Goal: Transaction & Acquisition: Purchase product/service

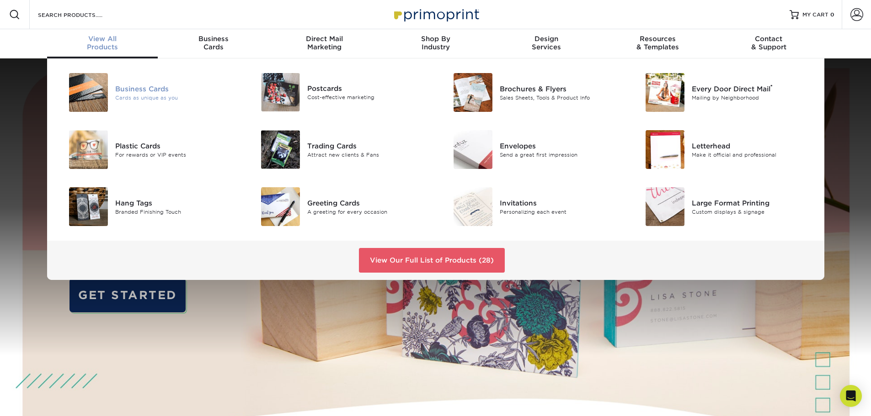
click at [149, 88] on div "Business Cards" at bounding box center [175, 89] width 121 height 10
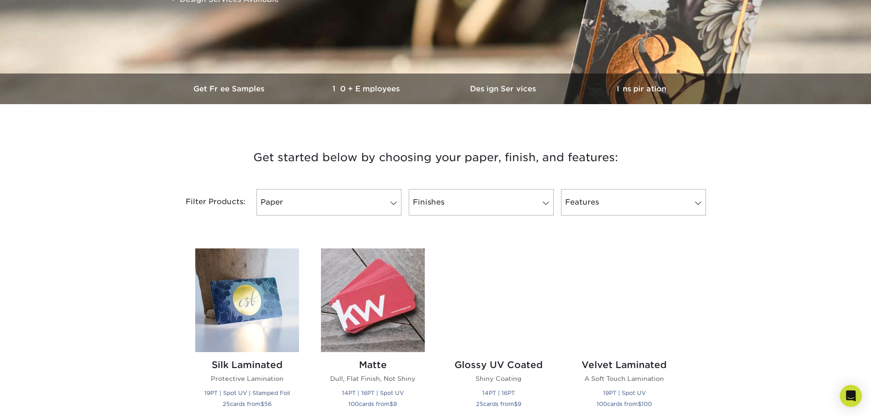
scroll to position [320, 0]
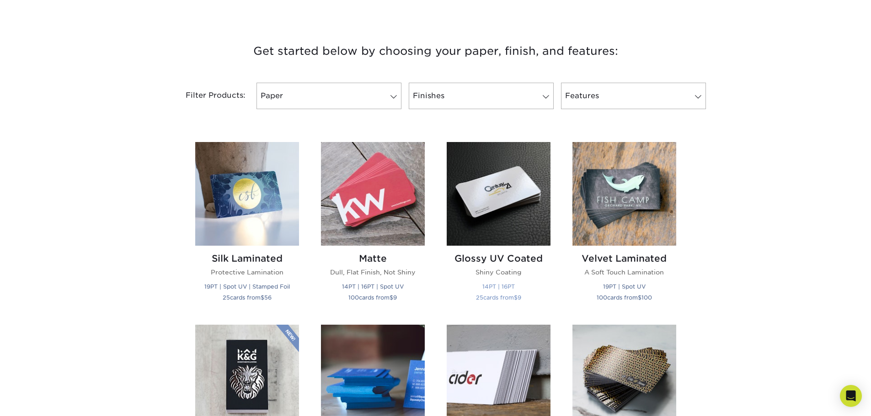
click at [504, 288] on small "14PT | 16PT" at bounding box center [498, 286] width 32 height 7
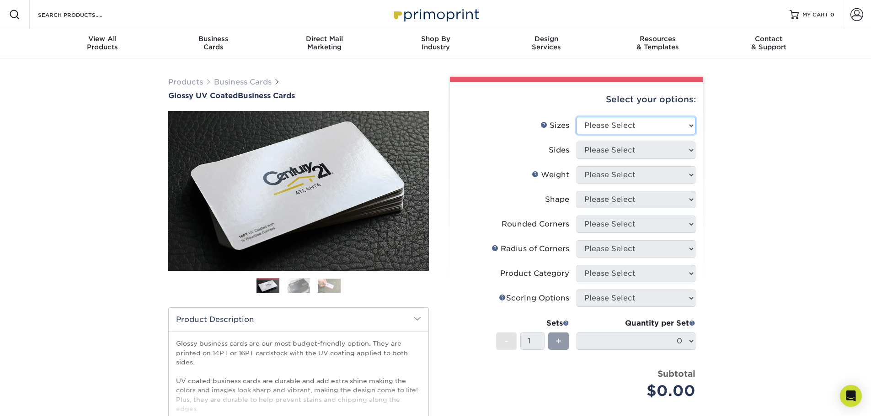
click at [662, 128] on select "Please Select 1.5" x 3.5" - Mini 1.75" x 3.5" - Mini 2" x 2" - Square 2" x 3" -…" at bounding box center [635, 125] width 119 height 17
select select "2.00x3.50"
click at [576, 117] on select "Please Select 1.5" x 3.5" - Mini 1.75" x 3.5" - Mini 2" x 2" - Square 2" x 3" -…" at bounding box center [635, 125] width 119 height 17
click at [634, 153] on select "Please Select Print Both Sides Print Front Only" at bounding box center [635, 150] width 119 height 17
select select "13abbda7-1d64-4f25-8bb2-c179b224825d"
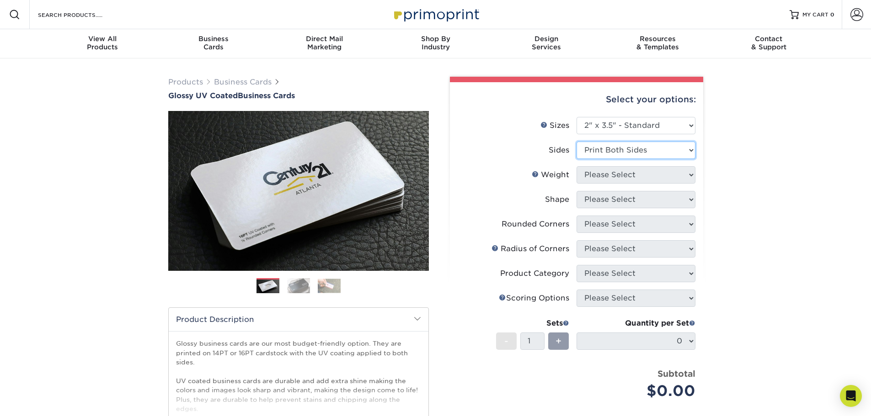
click at [576, 142] on select "Please Select Print Both Sides Print Front Only" at bounding box center [635, 150] width 119 height 17
click at [642, 177] on select "Please Select 16PT 14PT" at bounding box center [635, 174] width 119 height 17
select select "16PT"
click at [576, 166] on select "Please Select 16PT 14PT" at bounding box center [635, 174] width 119 height 17
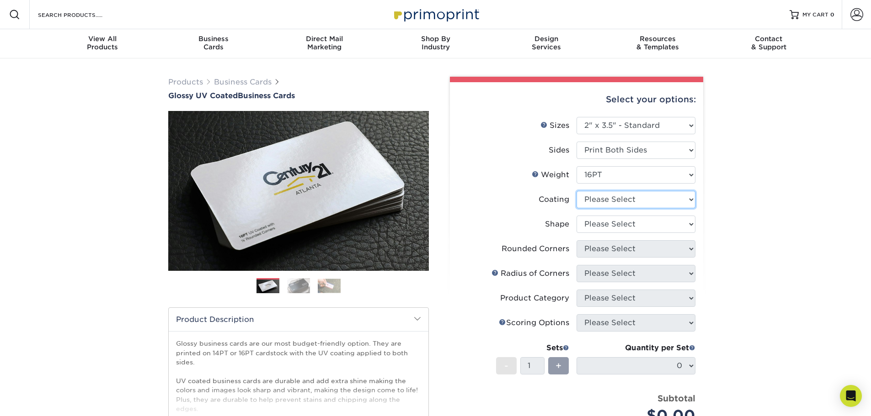
click at [638, 197] on select at bounding box center [635, 199] width 119 height 17
select select "ae367451-b2b8-45df-a344-0f05b6a12993"
click at [576, 191] on select at bounding box center [635, 199] width 119 height 17
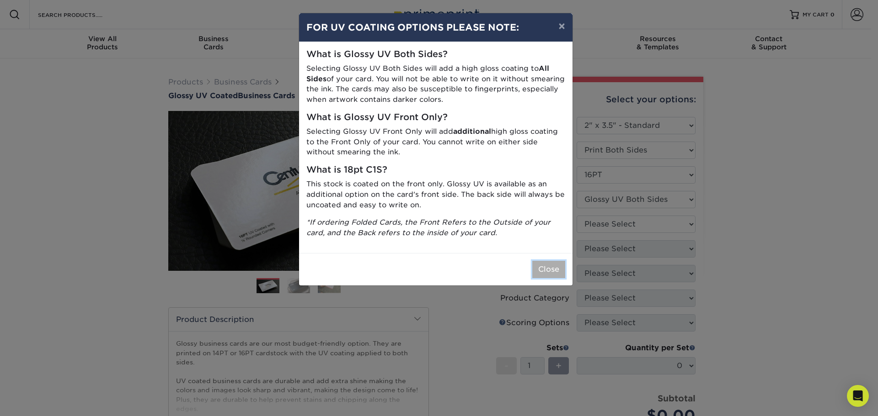
click at [538, 271] on button "Close" at bounding box center [548, 269] width 33 height 17
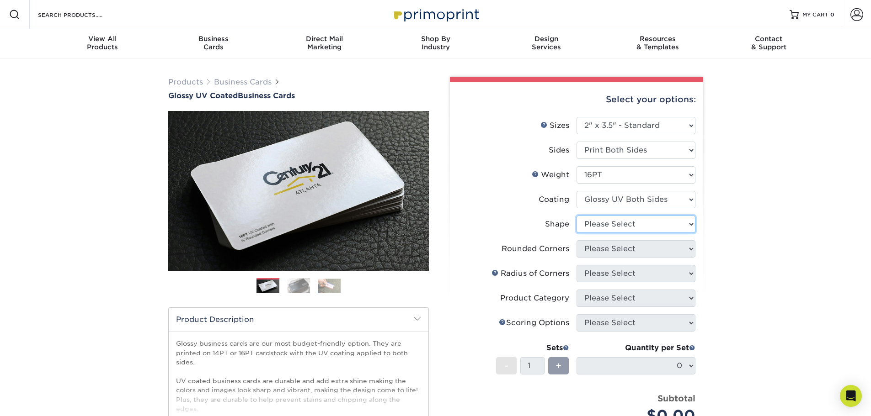
click at [631, 224] on select "Please Select Standard Oval" at bounding box center [635, 224] width 119 height 17
select select "standard"
click at [576, 216] on select "Please Select Standard Oval" at bounding box center [635, 224] width 119 height 17
click at [634, 250] on select "Please Select Yes - Round 2 Corners Yes - Round 4 Corners No" at bounding box center [635, 248] width 119 height 17
select select "0"
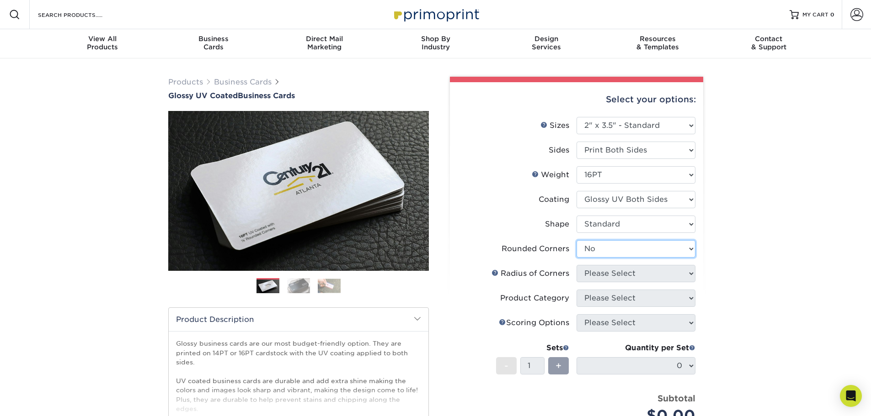
click at [576, 240] on select "Please Select Yes - Round 2 Corners Yes - Round 4 Corners No" at bounding box center [635, 248] width 119 height 17
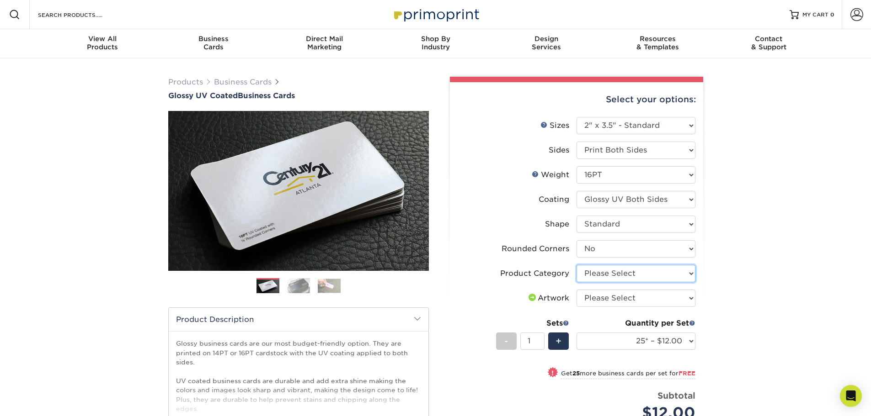
click at [647, 274] on select "Please Select Business Cards" at bounding box center [635, 273] width 119 height 17
select select "3b5148f1-0588-4f88-a218-97bcfdce65c1"
click at [576, 265] on select "Please Select Business Cards" at bounding box center [635, 273] width 119 height 17
click at [633, 300] on select "Please Select I will upload files I need a design - $100" at bounding box center [635, 298] width 119 height 17
select select "upload"
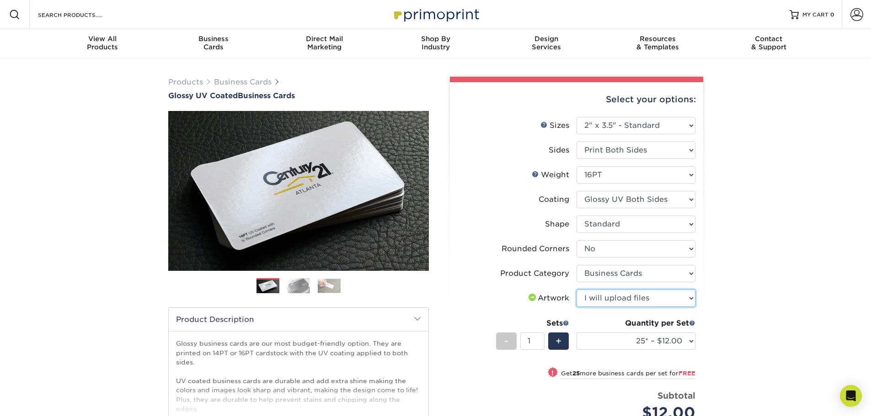
click at [576, 290] on select "Please Select I will upload files I need a design - $100" at bounding box center [635, 298] width 119 height 17
click at [627, 344] on select "25* – $12.00 50* – $12.00 100* – $12.00 250* – $21.00 500 – $42.00 1000 – $53.0…" at bounding box center [635, 341] width 119 height 17
select select "1000 – $53.00"
click at [576, 333] on select "25* – $12.00 50* – $12.00 100* – $12.00 250* – $21.00 500 – $42.00 1000 – $53.0…" at bounding box center [635, 341] width 119 height 17
drag, startPoint x: 90, startPoint y: 298, endPoint x: 94, endPoint y: 296, distance: 4.7
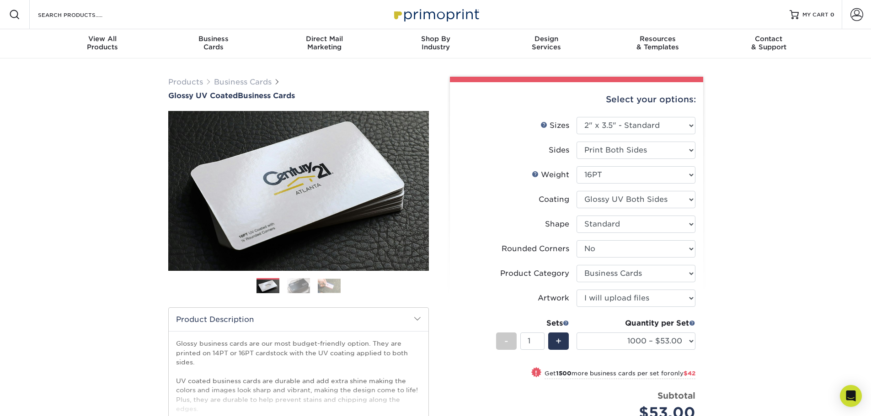
click at [90, 298] on div "Products Business Cards Glossy UV Coated Business Cards Previous Next" at bounding box center [435, 309] width 871 height 501
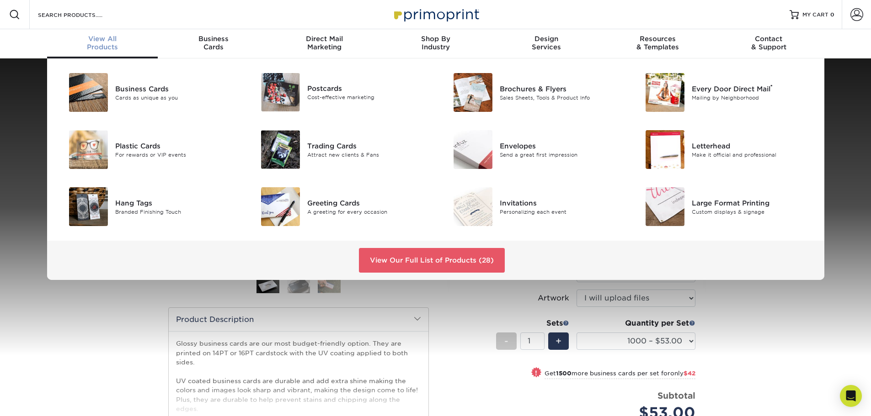
click at [105, 48] on div "View All Products" at bounding box center [102, 43] width 111 height 16
click at [312, 89] on div "Postcards" at bounding box center [367, 89] width 121 height 10
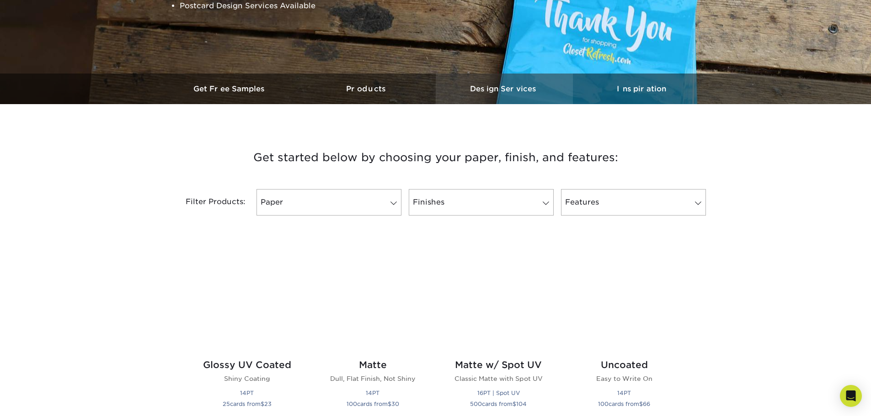
scroll to position [320, 0]
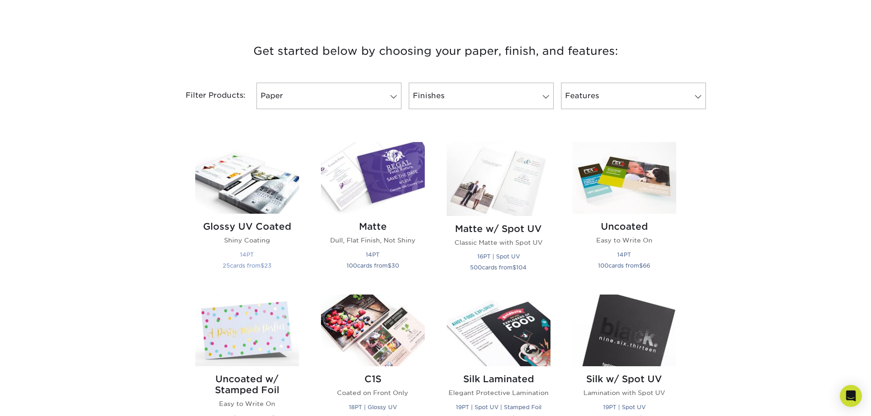
click at [248, 198] on img at bounding box center [247, 178] width 104 height 72
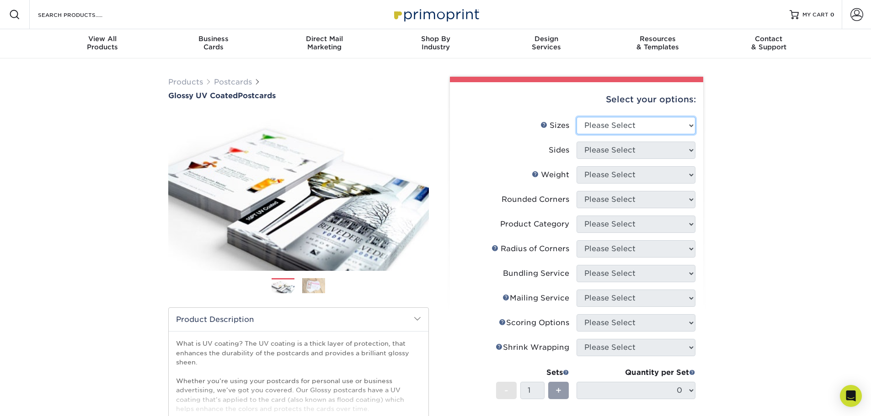
click at [636, 122] on select "Please Select 1.5" x 7" 2" x 4" 2" x 6" 2" x 7" 2" x 8" 2.12" x 5.5" 2.12" x 5.…" at bounding box center [635, 125] width 119 height 17
select select "5.00x7.00"
click at [576, 117] on select "Please Select 1.5" x 7" 2" x 4" 2" x 6" 2" x 7" 2" x 8" 2.12" x 5.5" 2.12" x 5.…" at bounding box center [635, 125] width 119 height 17
click at [623, 150] on select "Please Select Print Both Sides Print Front Only" at bounding box center [635, 150] width 119 height 17
select select "13abbda7-1d64-4f25-8bb2-c179b224825d"
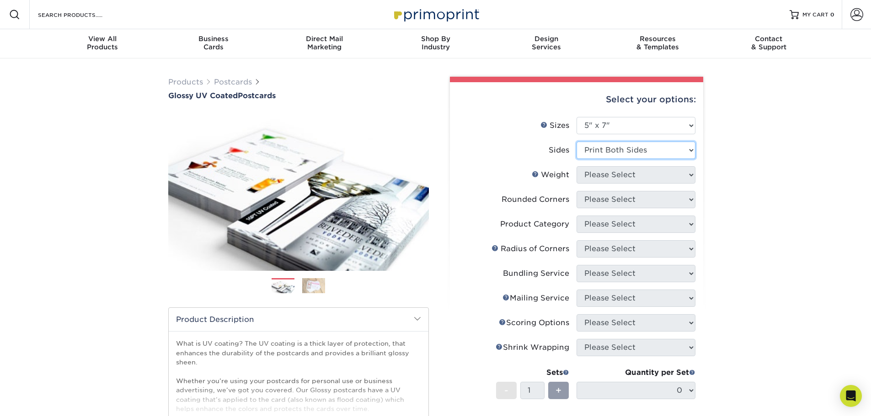
click at [576, 142] on select "Please Select Print Both Sides Print Front Only" at bounding box center [635, 150] width 119 height 17
click at [640, 176] on select "Please Select 16PT 14PT 18PT C1S" at bounding box center [635, 174] width 119 height 17
select select "16PT"
click at [576, 166] on select "Please Select 16PT 14PT 18PT C1S" at bounding box center [635, 174] width 119 height 17
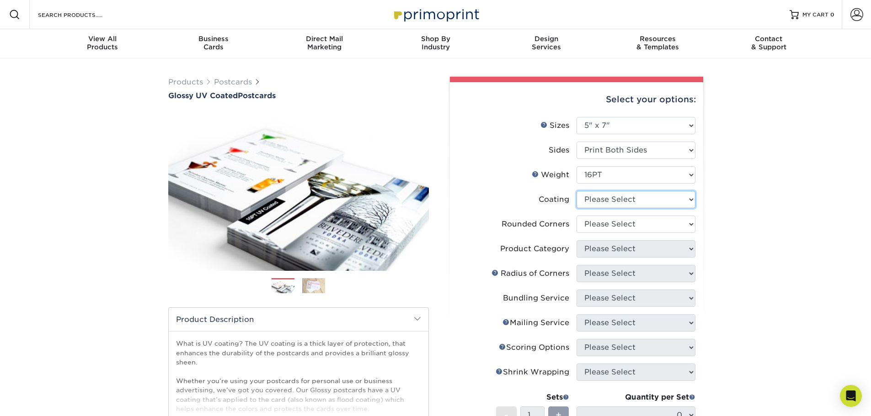
click at [630, 198] on select at bounding box center [635, 199] width 119 height 17
select select "ae367451-b2b8-45df-a344-0f05b6a12993"
click at [576, 191] on select at bounding box center [635, 199] width 119 height 17
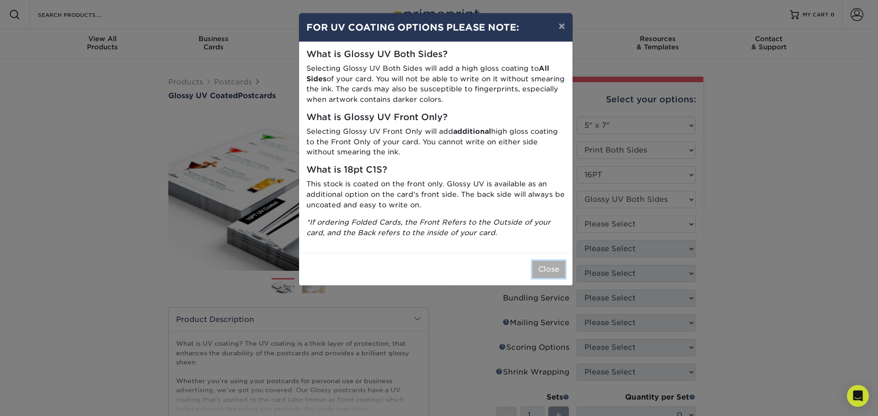
click at [555, 267] on button "Close" at bounding box center [548, 269] width 33 height 17
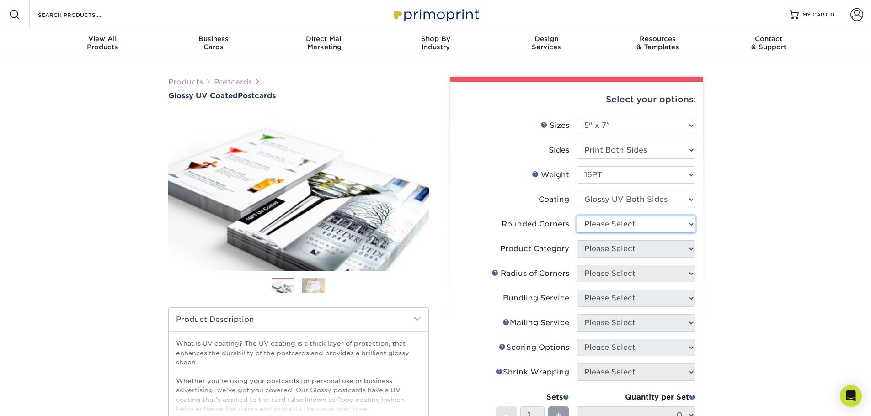
click at [620, 222] on select "Please Select Yes - Round 4 Corners No" at bounding box center [635, 224] width 119 height 17
select select "0"
click at [576, 216] on select "Please Select Yes - Round 4 Corners No" at bounding box center [635, 224] width 119 height 17
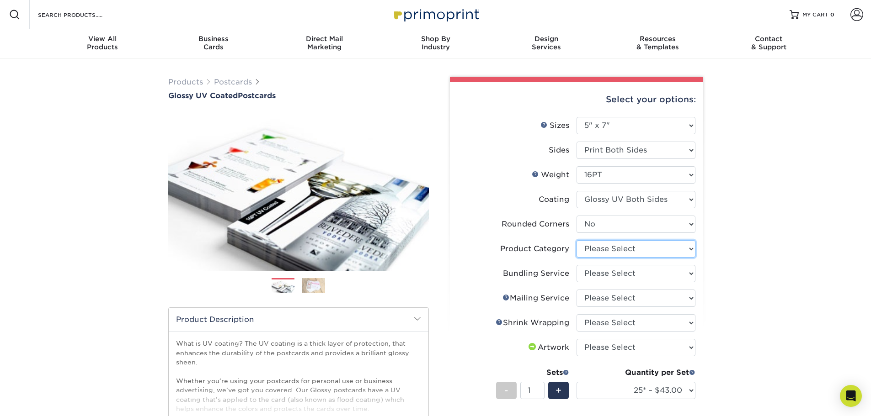
click at [640, 246] on select "Please Select Postcards" at bounding box center [635, 248] width 119 height 17
select select "9b7272e0-d6c8-4c3c-8e97-d3a1bcdab858"
click at [576, 240] on select "Please Select Postcards" at bounding box center [635, 248] width 119 height 17
click at [621, 274] on select "Please Select No Bundling Services Yes, Bundles of 50 (+2 Days) Yes, Bundles of…" at bounding box center [635, 273] width 119 height 17
select select "58689abb-25c0-461c-a4c3-a80b627d6649"
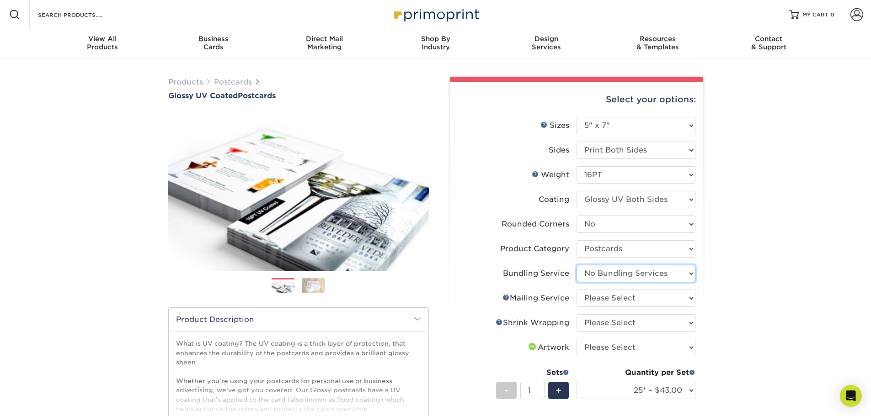
click at [576, 265] on select "Please Select No Bundling Services Yes, Bundles of 50 (+2 Days) Yes, Bundles of…" at bounding box center [635, 273] width 119 height 17
click at [634, 296] on select "Please Select No Direct Mailing Service No, I will mail/stamp/imprint Direct Ma…" at bounding box center [635, 298] width 119 height 17
select select "3e5e9bdd-d78a-4c28-a41d-fe1407925ca6"
click at [576, 290] on select "Please Select No Direct Mailing Service No, I will mail/stamp/imprint Direct Ma…" at bounding box center [635, 298] width 119 height 17
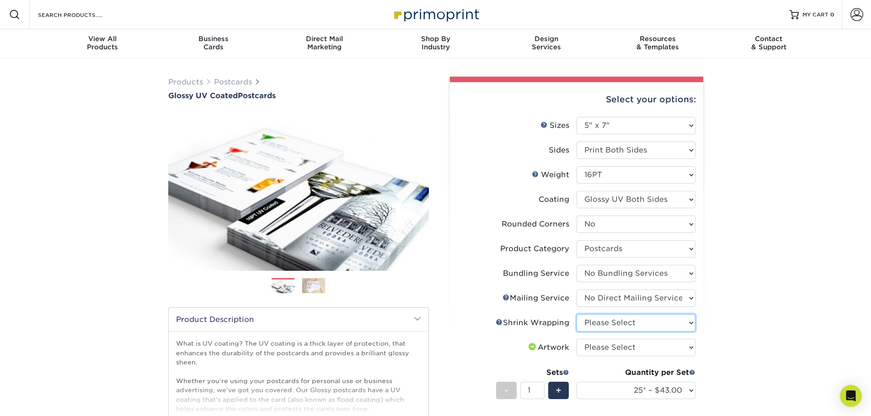
click at [638, 321] on select "Please Select No Shrink Wrapping Shrink Wrap 100 Per Package Shrink Wrap 50 Per…" at bounding box center [635, 322] width 119 height 17
select select "c8749376-e7da-41d0-b3dc-647faf84d907"
click at [576, 314] on select "Please Select No Shrink Wrapping Shrink Wrap 100 Per Package Shrink Wrap 50 Per…" at bounding box center [635, 322] width 119 height 17
click at [634, 350] on select "Please Select I will upload files I need a design - $150" at bounding box center [635, 347] width 119 height 17
select select "upload"
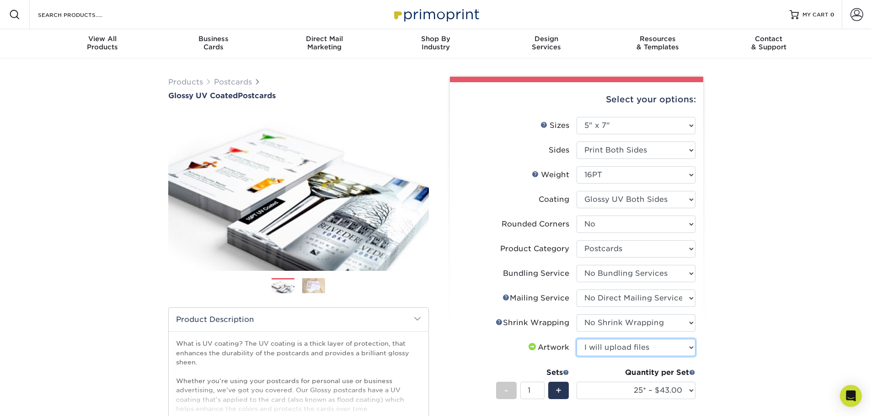
click at [576, 339] on select "Please Select I will upload files I need a design - $150" at bounding box center [635, 347] width 119 height 17
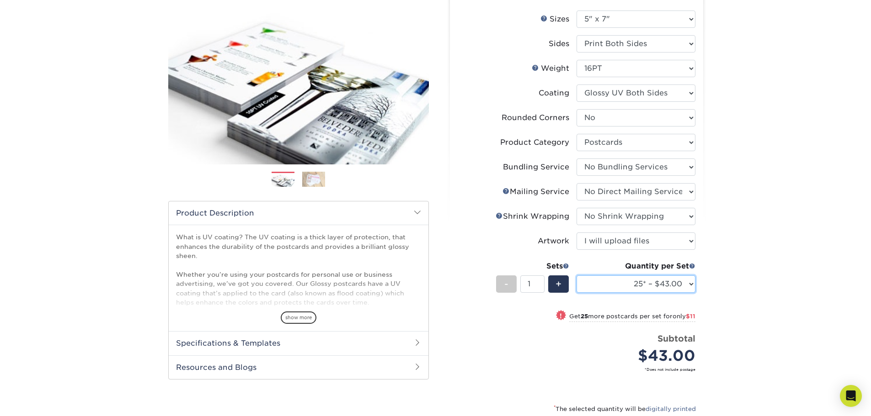
click at [629, 285] on select "25* – $43.00 50* – $54.00 75* – $67.00 100* – $92.00 250* – $148.00 500 – $190.…" at bounding box center [635, 284] width 119 height 17
select select "1000 – $213.00"
click at [576, 276] on select "25* – $43.00 50* – $54.00 75* – $67.00 100* – $92.00 250* – $148.00 500 – $190.…" at bounding box center [635, 284] width 119 height 17
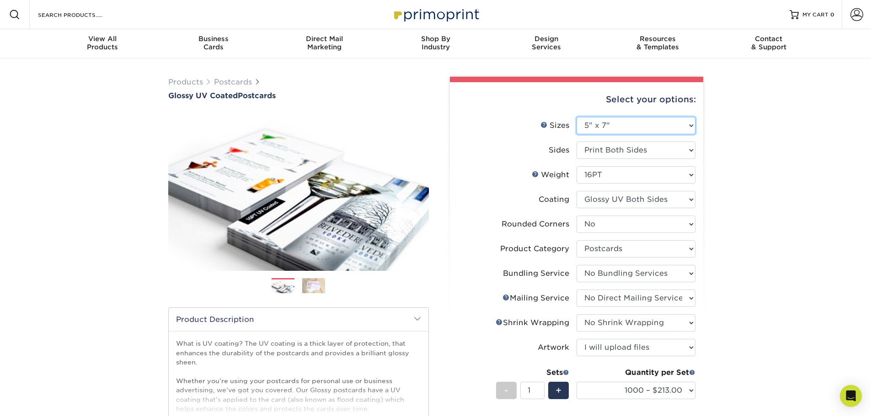
click at [627, 125] on select "Please Select 1.5" x 7" 2" x 4" 2" x 6" 2" x 7" 2" x 8" 2.12" x 5.5" 2.12" x 5.…" at bounding box center [635, 125] width 119 height 17
select select "4.25x11.00"
click at [576, 117] on select "Please Select 1.5" x 7" 2" x 4" 2" x 6" 2" x 7" 2" x 8" 2.12" x 5.5" 2.12" x 5.…" at bounding box center [635, 125] width 119 height 17
select select "-1"
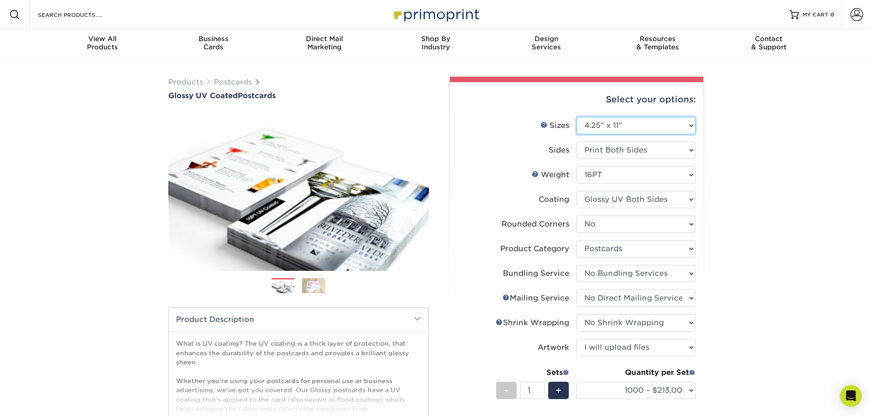
select select "-1"
select select
select select "-1"
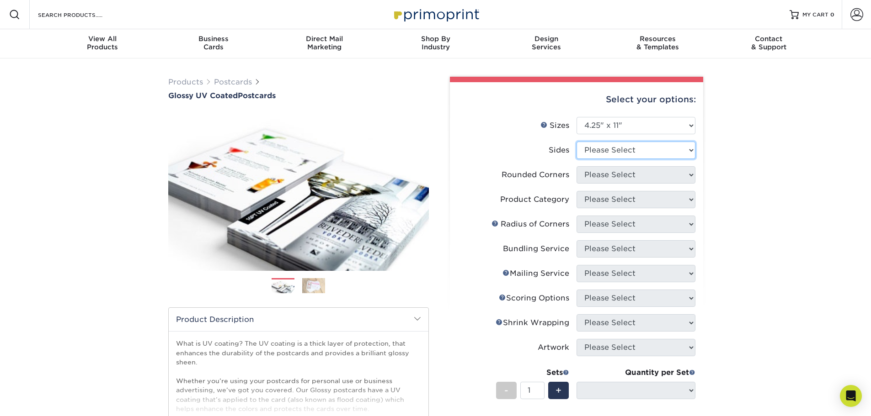
click at [648, 153] on select "Please Select Print Both Sides Print Front Only" at bounding box center [635, 150] width 119 height 17
select select "13abbda7-1d64-4f25-8bb2-c179b224825d"
click at [576, 142] on select "Please Select Print Both Sides Print Front Only" at bounding box center [635, 150] width 119 height 17
select select
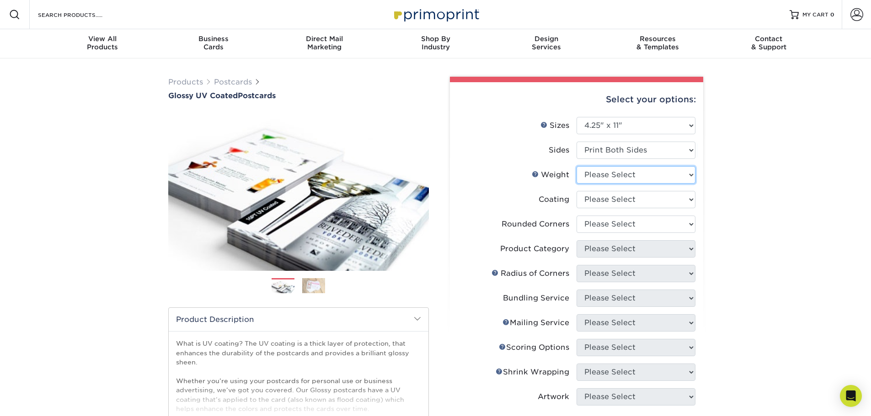
click at [650, 179] on select "Please Select 16PT 14PT 18PT C1S" at bounding box center [635, 174] width 119 height 17
select select "16PT"
click at [576, 166] on select "Please Select 16PT 14PT 18PT C1S" at bounding box center [635, 174] width 119 height 17
select select
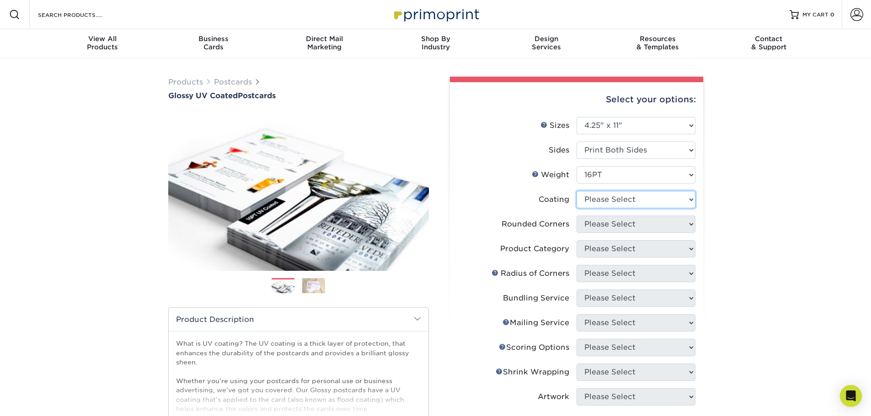
click at [636, 202] on select at bounding box center [635, 199] width 119 height 17
select select "ae367451-b2b8-45df-a344-0f05b6a12993"
click at [576, 191] on select at bounding box center [635, 199] width 119 height 17
select select "-1"
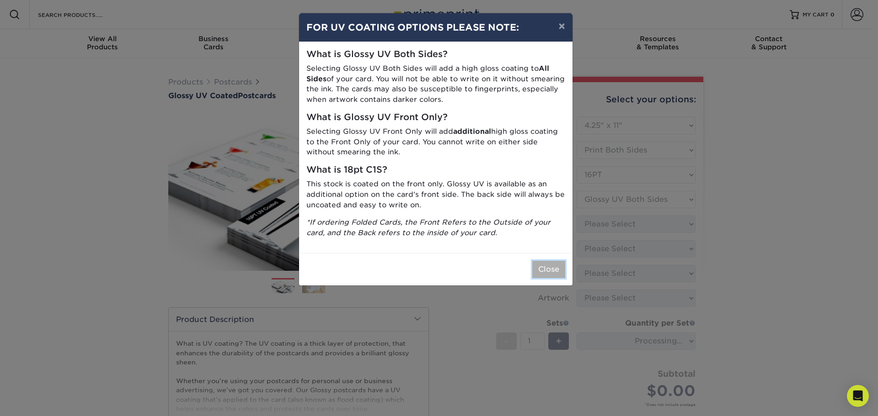
click at [549, 273] on button "Close" at bounding box center [548, 269] width 33 height 17
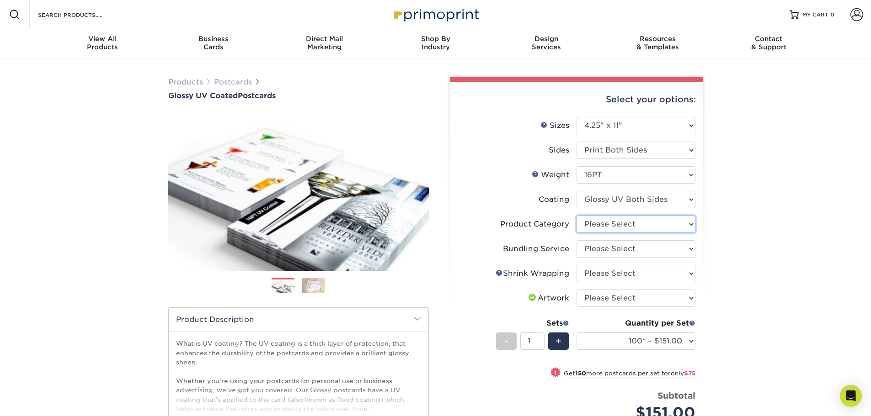
click at [649, 224] on select "Please Select Postcards" at bounding box center [635, 224] width 119 height 17
select select "9b7272e0-d6c8-4c3c-8e97-d3a1bcdab858"
click at [576, 216] on select "Please Select Postcards" at bounding box center [635, 224] width 119 height 17
click at [638, 251] on select "Please Select No Bundling Services Yes, Bundles of 50 (+2 Days) Yes, Bundles of…" at bounding box center [635, 248] width 119 height 17
select select "58689abb-25c0-461c-a4c3-a80b627d6649"
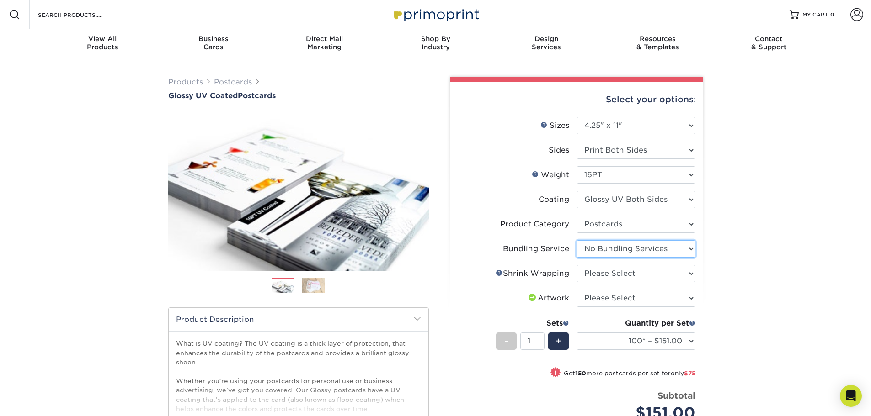
click at [576, 240] on select "Please Select No Bundling Services Yes, Bundles of 50 (+2 Days) Yes, Bundles of…" at bounding box center [635, 248] width 119 height 17
click at [634, 273] on select "Please Select No Shrink Wrapping Shrink Wrap 100 Per Package Shrink Wrap 50 Per…" at bounding box center [635, 273] width 119 height 17
select select "c8749376-e7da-41d0-b3dc-647faf84d907"
click at [576, 265] on select "Please Select No Shrink Wrapping Shrink Wrap 100 Per Package Shrink Wrap 50 Per…" at bounding box center [635, 273] width 119 height 17
click at [632, 300] on select "Please Select I will upload files I need a design - $150" at bounding box center [635, 298] width 119 height 17
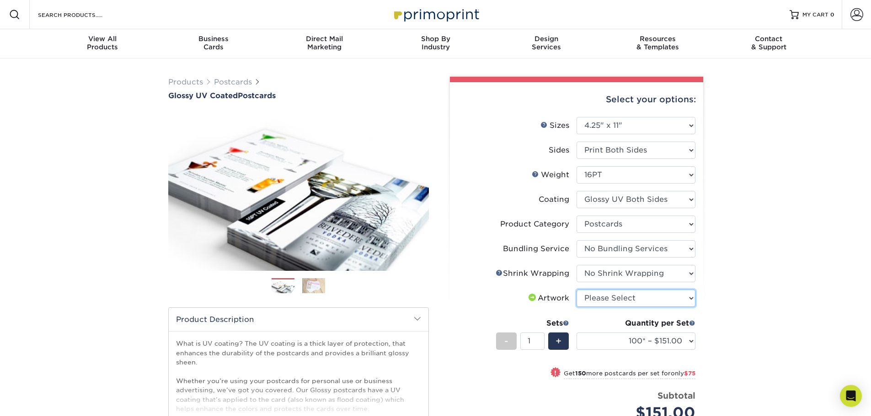
select select "upload"
click at [576, 290] on select "Please Select I will upload files I need a design - $150" at bounding box center [635, 298] width 119 height 17
click at [609, 341] on select "100* – $151.00 250* – $226.00 500 – $250.00 1000 – $289.00 2500 – $464.00 5000 …" at bounding box center [635, 341] width 119 height 17
select select "1000 – $289.00"
click at [576, 333] on select "100* – $151.00 250* – $226.00 500 – $250.00 1000 – $289.00 2500 – $464.00 5000 …" at bounding box center [635, 341] width 119 height 17
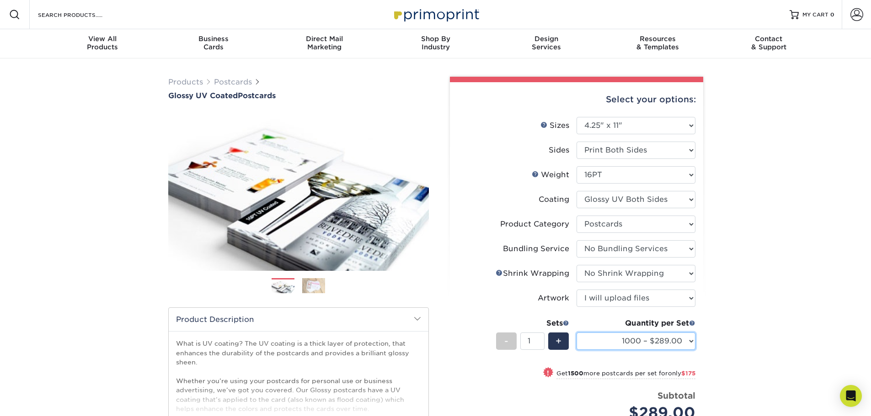
scroll to position [107, 0]
